Goal: Task Accomplishment & Management: Use online tool/utility

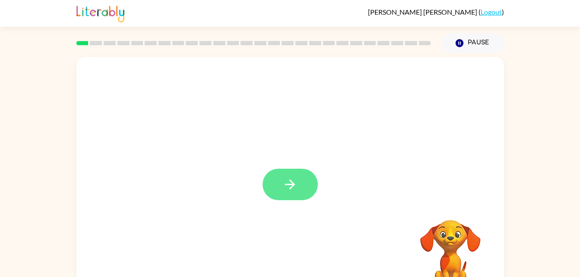
click at [285, 196] on button "button" at bounding box center [290, 185] width 55 height 32
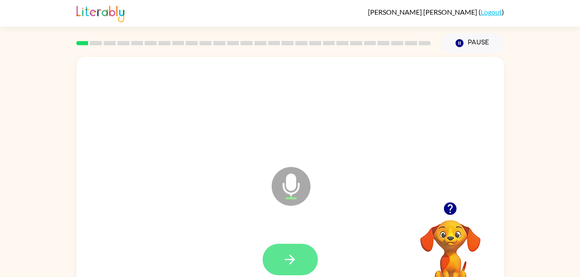
click at [274, 262] on button "button" at bounding box center [290, 260] width 55 height 32
click at [289, 270] on button "button" at bounding box center [290, 260] width 55 height 32
click at [289, 253] on icon "button" at bounding box center [289, 259] width 15 height 15
click at [294, 263] on icon "button" at bounding box center [289, 259] width 15 height 15
click at [291, 253] on icon "button" at bounding box center [289, 259] width 15 height 15
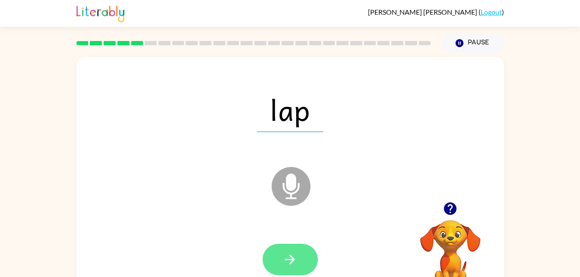
click at [289, 265] on icon "button" at bounding box center [289, 259] width 15 height 15
click at [301, 258] on button "button" at bounding box center [290, 260] width 55 height 32
click at [287, 262] on icon "button" at bounding box center [289, 259] width 15 height 15
click at [291, 250] on button "button" at bounding box center [290, 260] width 55 height 32
click at [279, 249] on button "button" at bounding box center [290, 260] width 55 height 32
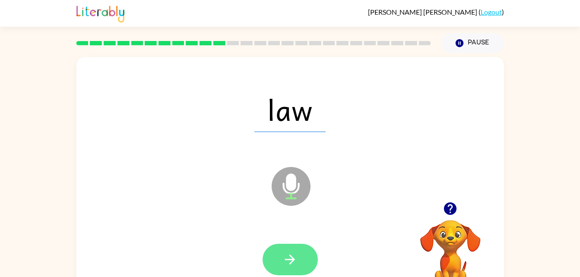
click at [291, 251] on button "button" at bounding box center [290, 260] width 55 height 32
click at [297, 262] on icon "button" at bounding box center [289, 259] width 15 height 15
click at [286, 260] on icon "button" at bounding box center [290, 260] width 10 height 10
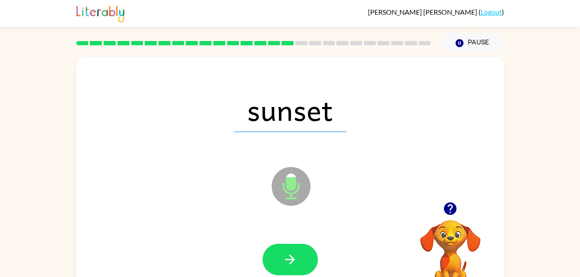
click at [273, 130] on span "sunset" at bounding box center [290, 109] width 112 height 45
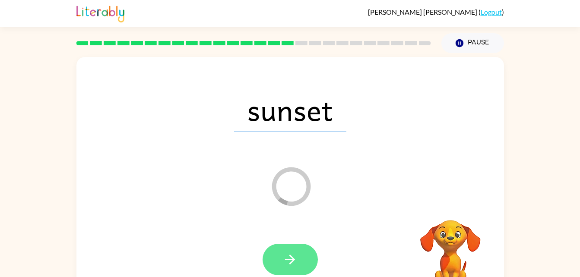
click at [289, 252] on icon "button" at bounding box center [289, 259] width 15 height 15
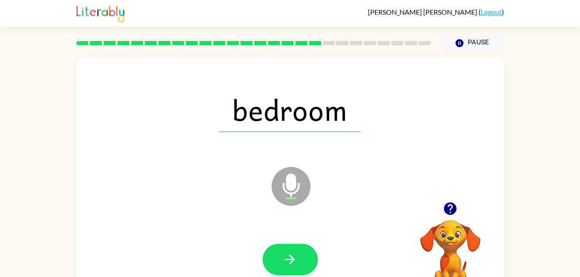
click at [447, 224] on video "Your browser must support playing .mp4 files to use Literably. Please try using…" at bounding box center [450, 250] width 86 height 86
click at [460, 203] on div at bounding box center [450, 209] width 86 height 22
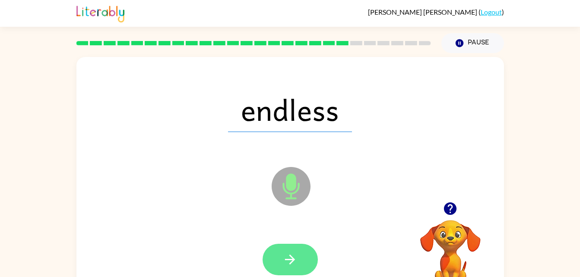
click at [301, 257] on button "button" at bounding box center [290, 260] width 55 height 32
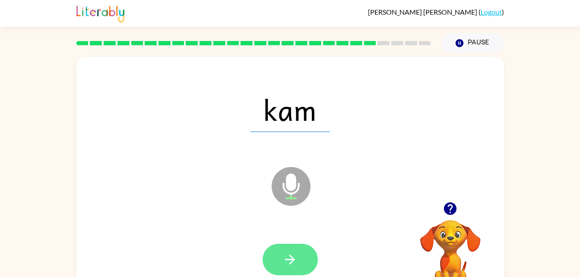
click at [289, 257] on icon "button" at bounding box center [289, 259] width 15 height 15
click at [286, 260] on icon "button" at bounding box center [290, 260] width 10 height 10
click at [299, 256] on button "button" at bounding box center [290, 260] width 55 height 32
click at [305, 260] on button "button" at bounding box center [290, 260] width 55 height 32
